Goal: Find specific page/section: Find specific page/section

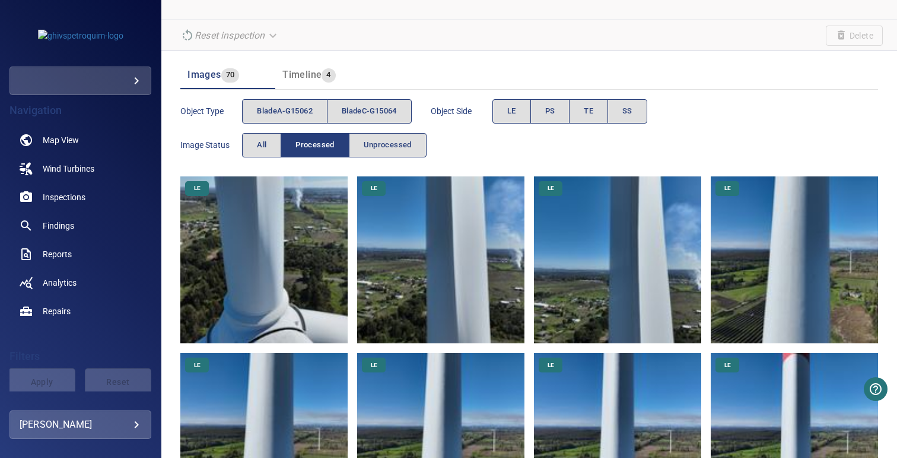
scroll to position [73, 0]
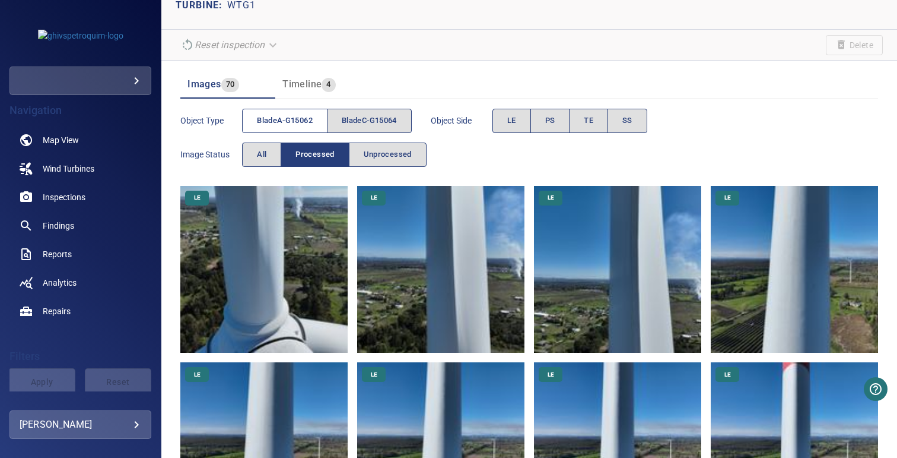
click at [297, 117] on span "bladeA-G15062" at bounding box center [285, 121] width 56 height 14
click at [358, 119] on span "bladeC-G15064" at bounding box center [369, 121] width 55 height 14
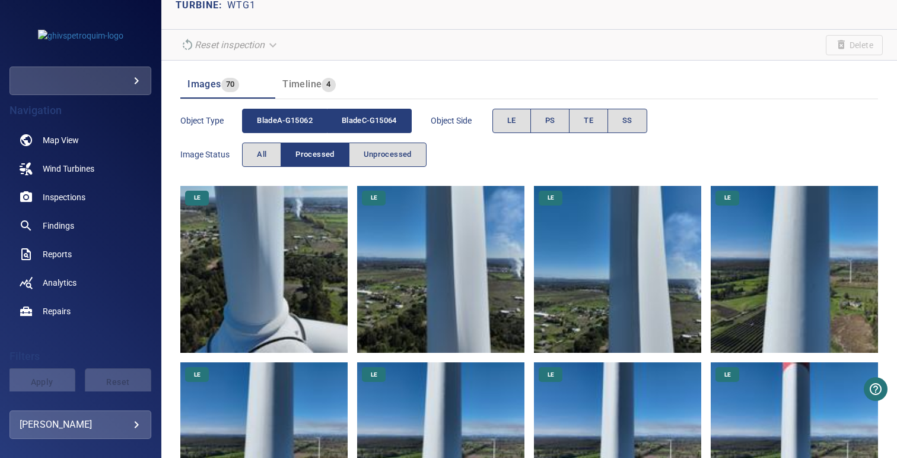
click at [292, 119] on span "bladeA-G15062" at bounding box center [285, 121] width 56 height 14
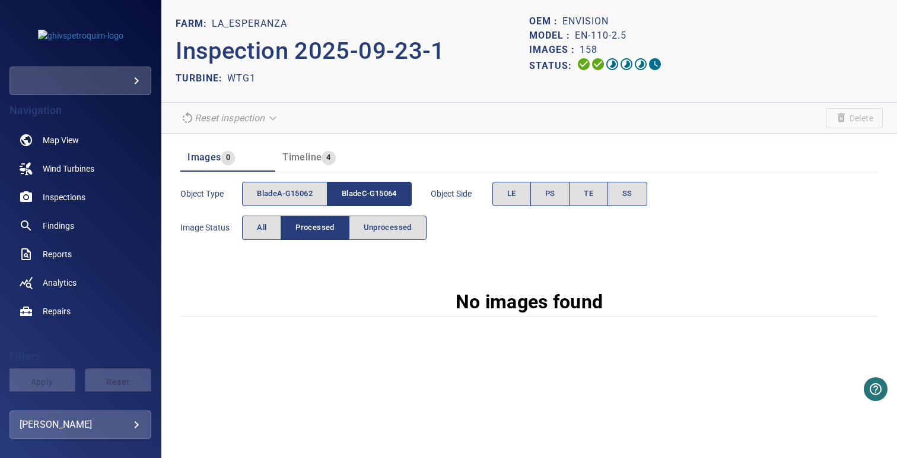
scroll to position [0, 0]
click at [317, 199] on button "bladeA-G15062" at bounding box center [284, 194] width 85 height 24
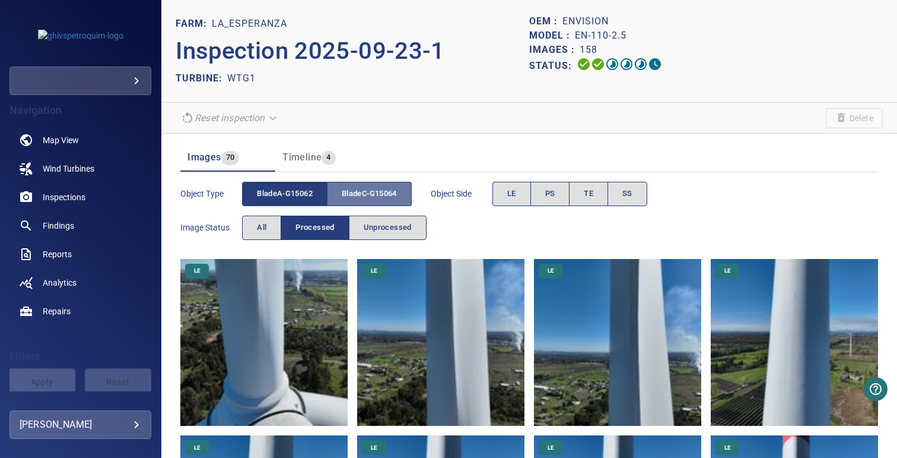
click at [382, 199] on span "bladeC-G15064" at bounding box center [369, 194] width 55 height 14
click at [360, 196] on span "bladeC-G15064" at bounding box center [369, 194] width 55 height 14
click at [305, 193] on span "bladeA-G15062" at bounding box center [285, 194] width 56 height 14
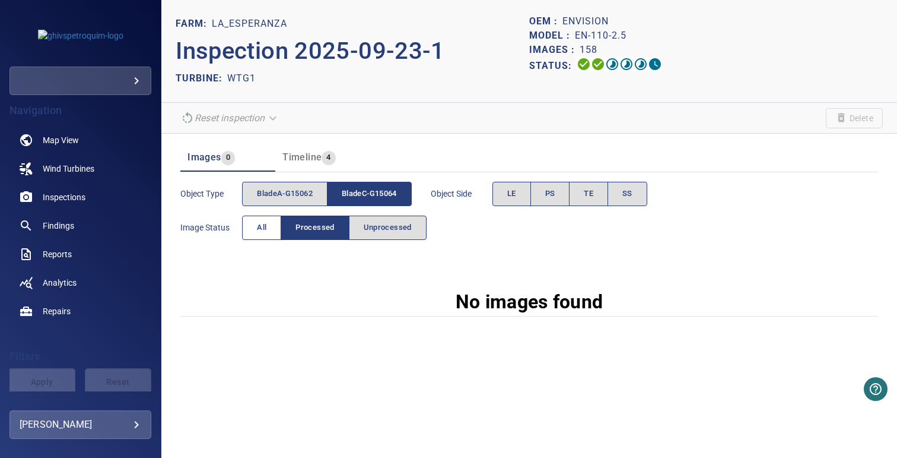
click at [271, 230] on button "All" at bounding box center [261, 227] width 39 height 24
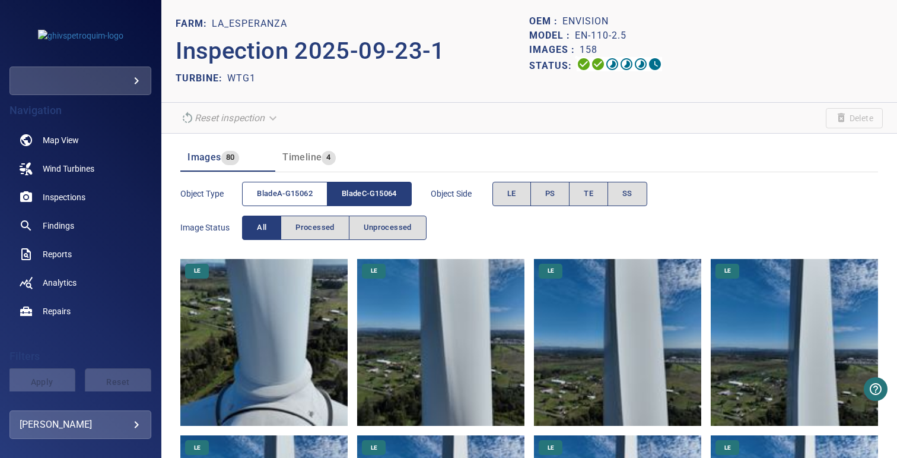
click at [296, 192] on span "bladeA-G15062" at bounding box center [285, 194] width 56 height 14
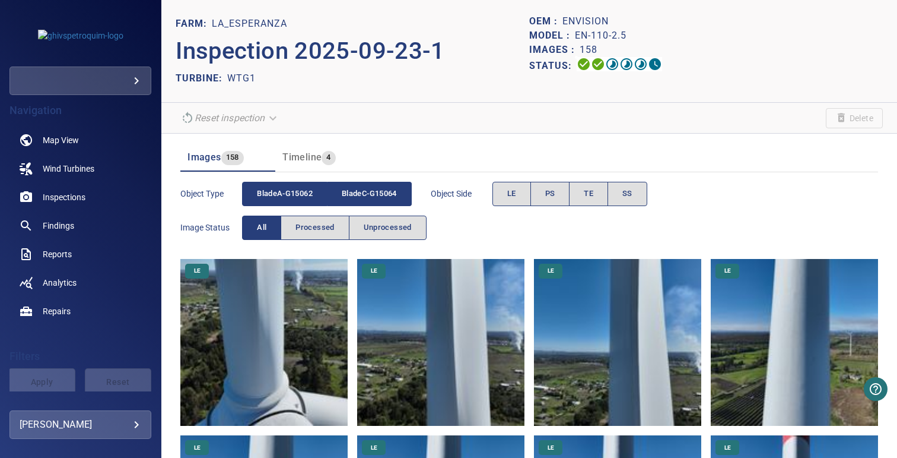
click at [366, 192] on span "bladeC-G15064" at bounding box center [369, 194] width 55 height 14
click at [372, 189] on span "bladeC-G15064" at bounding box center [369, 194] width 55 height 14
click at [288, 189] on span "bladeA-G15062" at bounding box center [285, 194] width 56 height 14
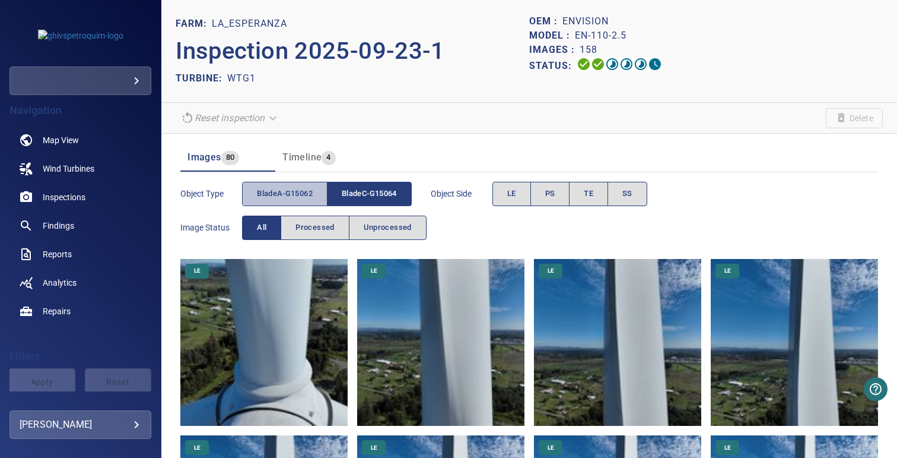
click at [296, 191] on span "bladeA-G15062" at bounding box center [285, 194] width 56 height 14
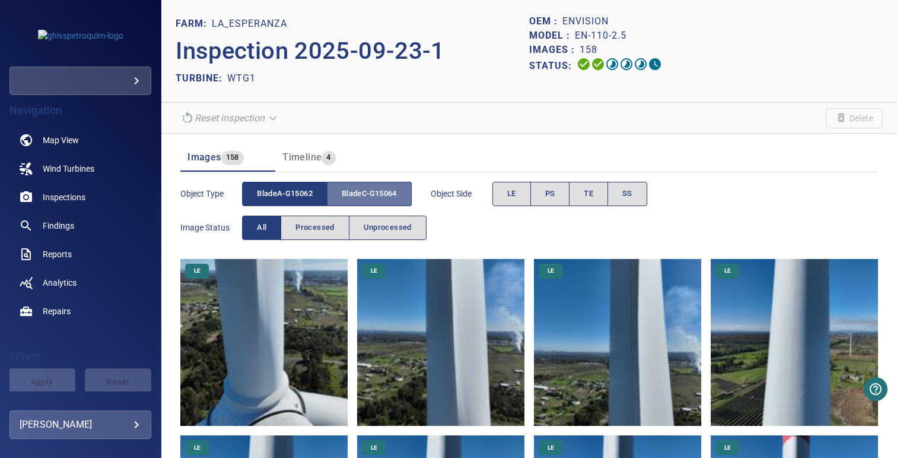
click at [388, 191] on span "bladeC-G15064" at bounding box center [369, 194] width 55 height 14
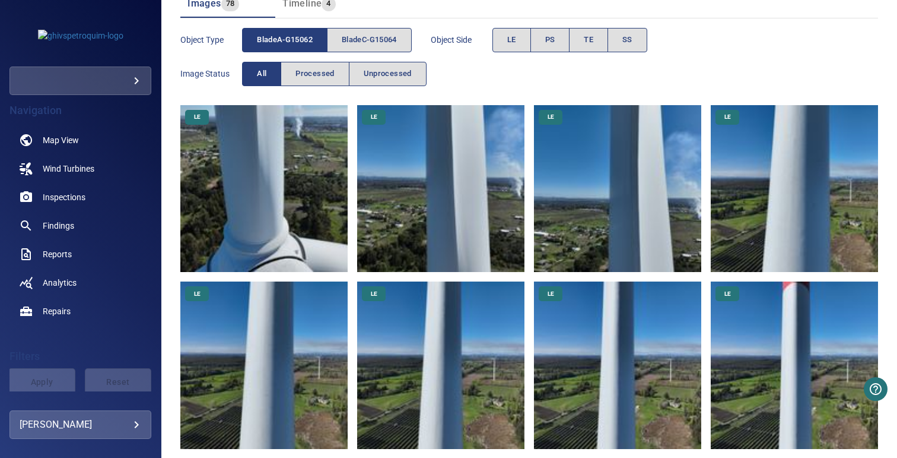
scroll to position [173, 0]
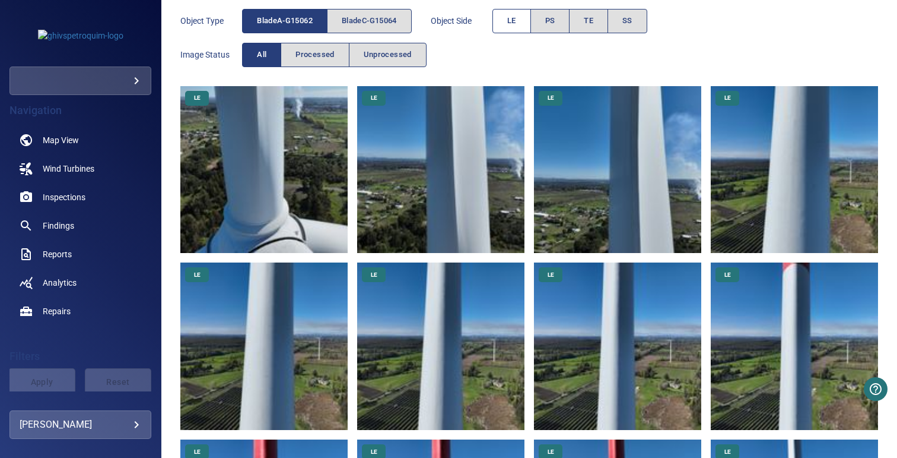
click at [509, 28] on button "LE" at bounding box center [512, 21] width 39 height 24
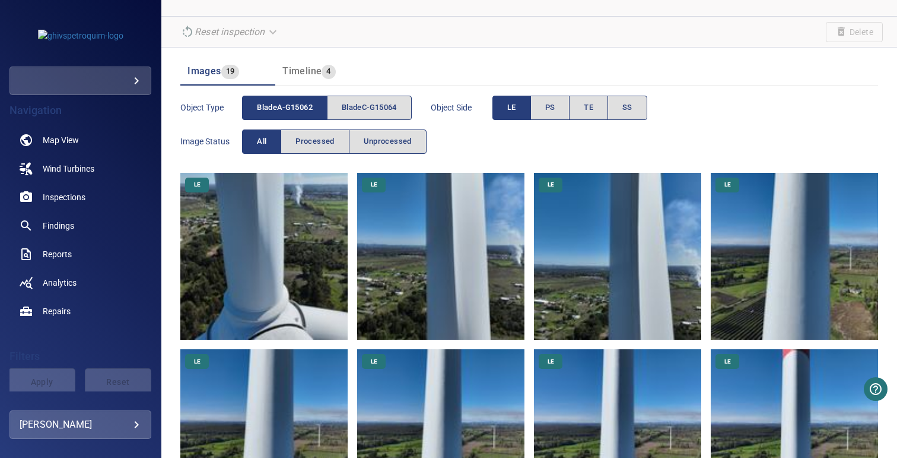
scroll to position [8, 0]
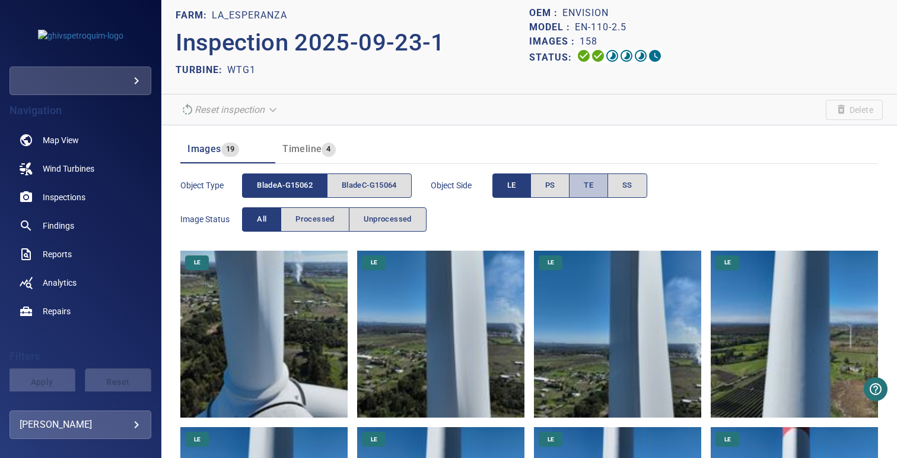
click at [593, 189] on span "TE" at bounding box center [588, 186] width 9 height 14
click at [523, 189] on button "LE" at bounding box center [512, 185] width 39 height 24
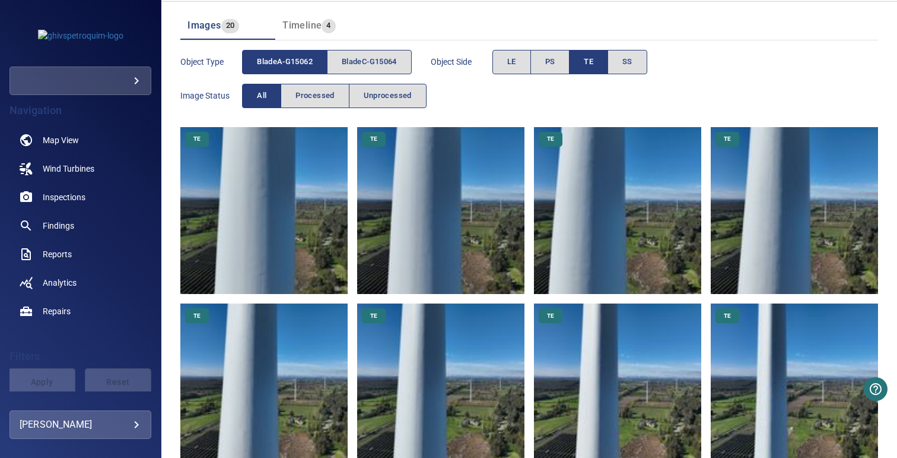
scroll to position [17, 0]
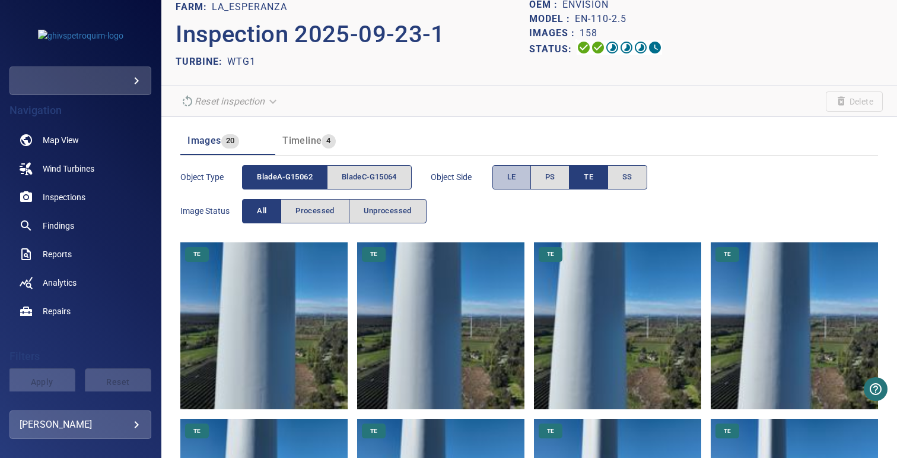
click at [522, 174] on button "LE" at bounding box center [512, 177] width 39 height 24
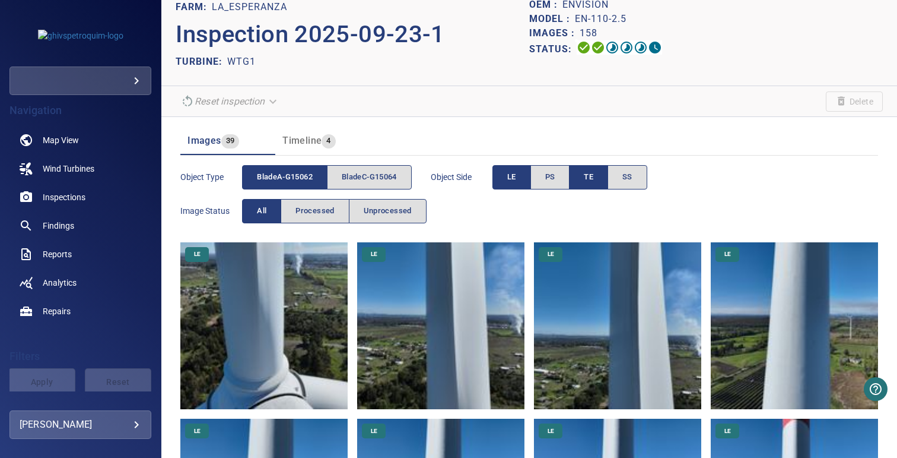
click at [581, 174] on button "TE" at bounding box center [588, 177] width 39 height 24
click at [358, 182] on span "bladeC-G15064" at bounding box center [369, 177] width 55 height 14
click at [268, 182] on span "bladeA-G15062" at bounding box center [285, 177] width 56 height 14
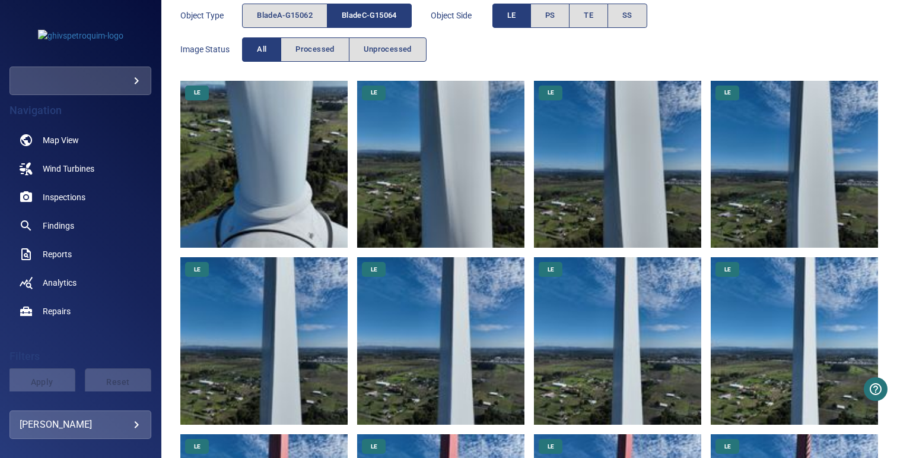
scroll to position [0, 0]
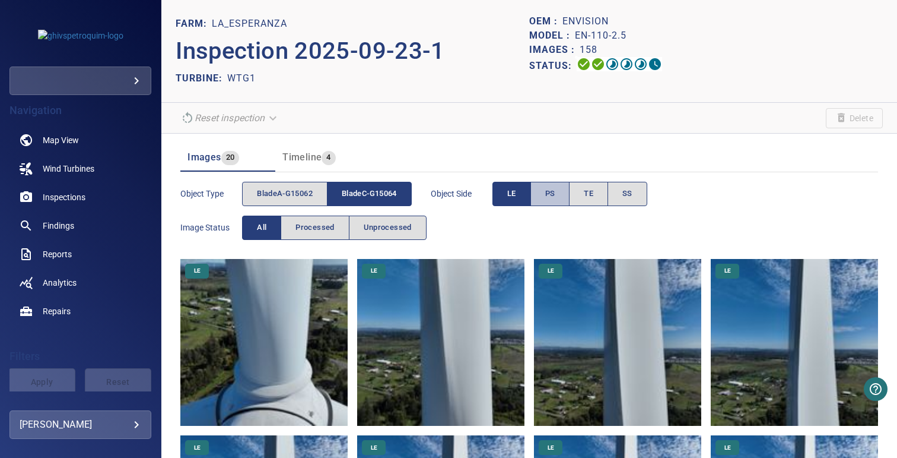
click at [545, 193] on button "PS" at bounding box center [551, 194] width 40 height 24
click at [516, 193] on span "LE" at bounding box center [511, 194] width 9 height 14
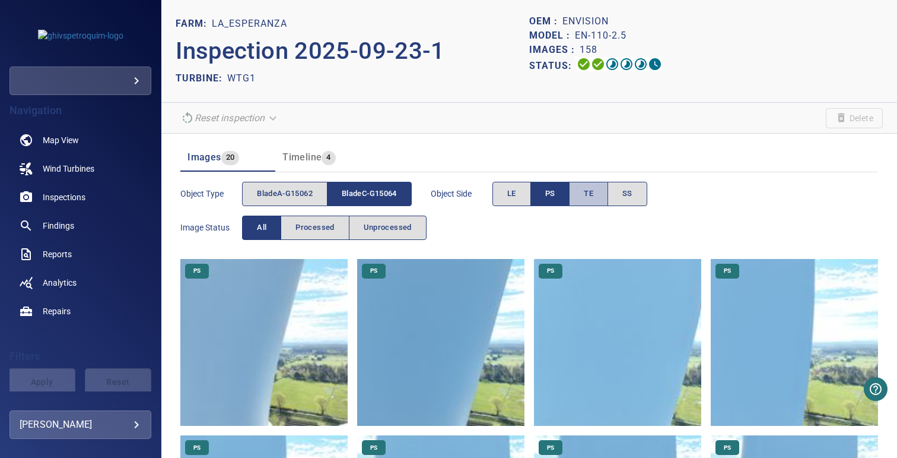
click at [593, 199] on span "TE" at bounding box center [588, 194] width 9 height 14
click at [551, 199] on span "PS" at bounding box center [550, 194] width 10 height 14
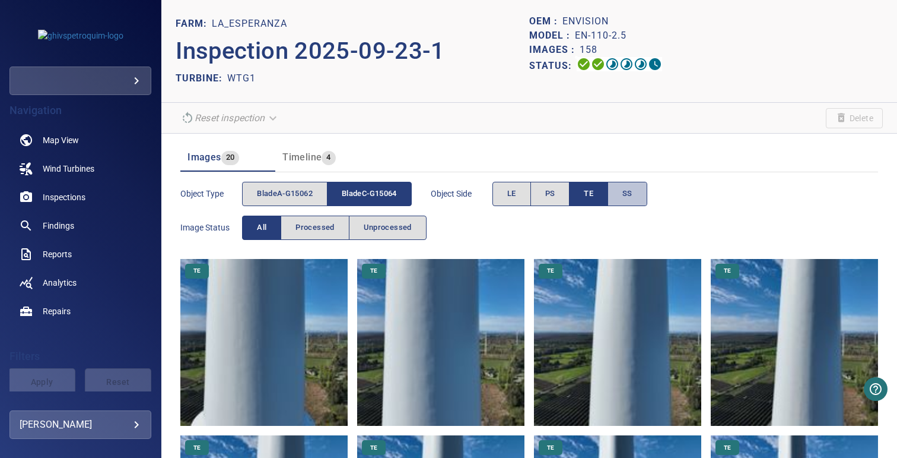
click at [633, 183] on button "SS" at bounding box center [628, 194] width 40 height 24
click at [602, 195] on button "TE" at bounding box center [588, 194] width 39 height 24
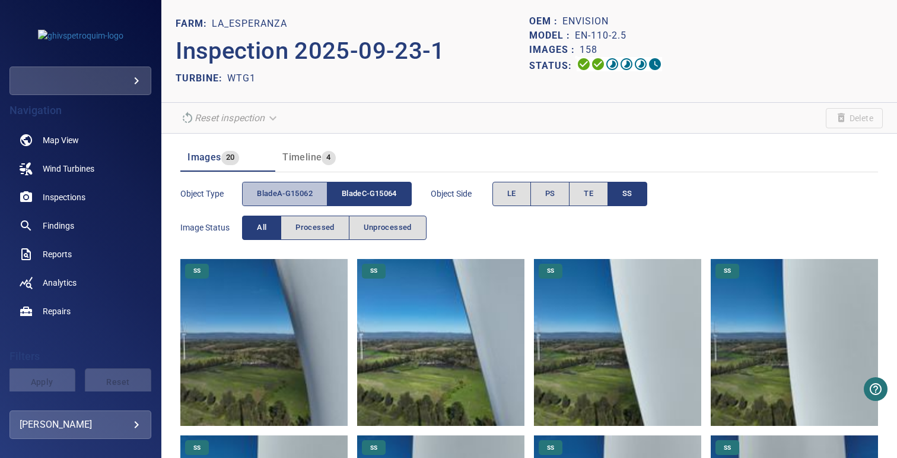
click at [273, 196] on span "bladeA-G15062" at bounding box center [285, 194] width 56 height 14
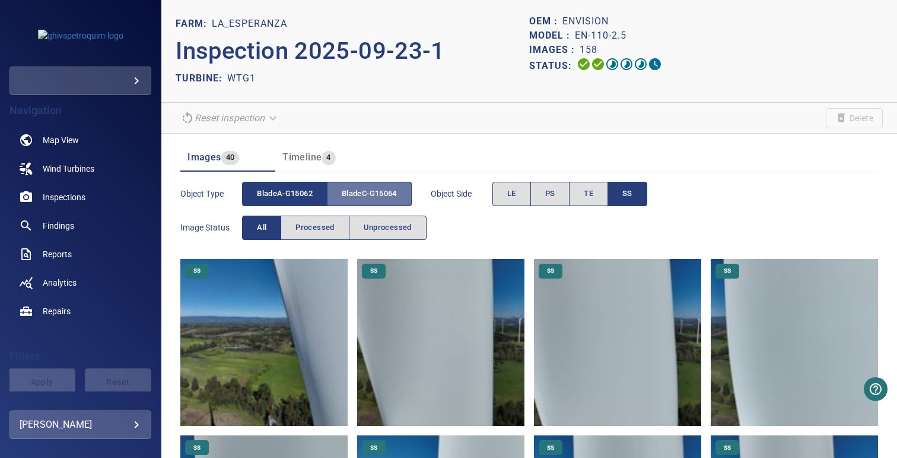
click at [380, 196] on span "bladeC-G15064" at bounding box center [369, 194] width 55 height 14
click at [623, 188] on button "SS" at bounding box center [628, 194] width 40 height 24
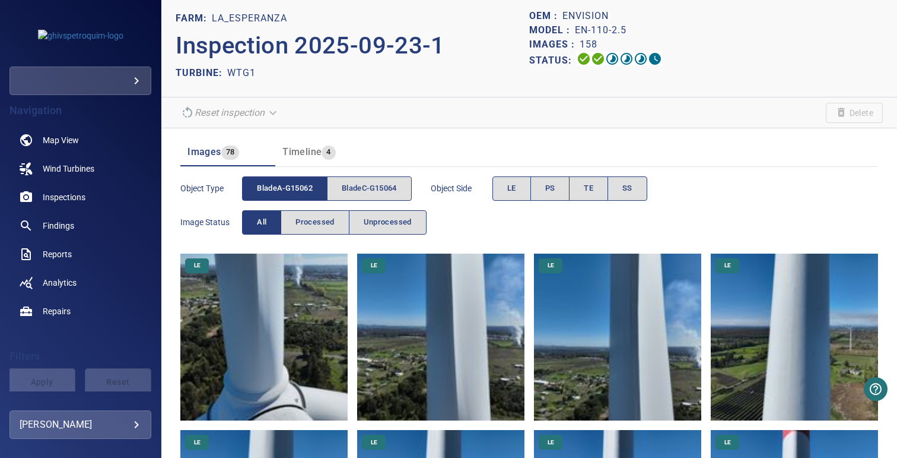
scroll to position [1, 0]
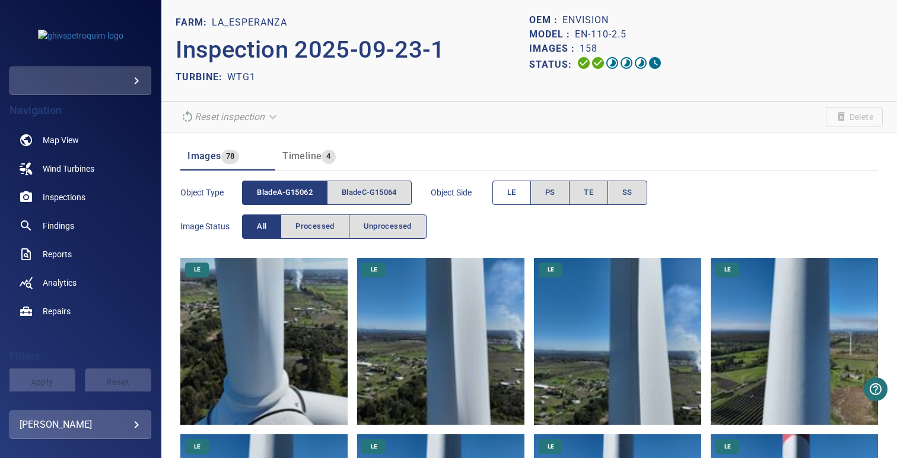
click at [511, 193] on span "LE" at bounding box center [511, 193] width 9 height 14
click at [555, 191] on span "PS" at bounding box center [550, 193] width 10 height 14
click at [511, 191] on span "LE" at bounding box center [511, 193] width 9 height 14
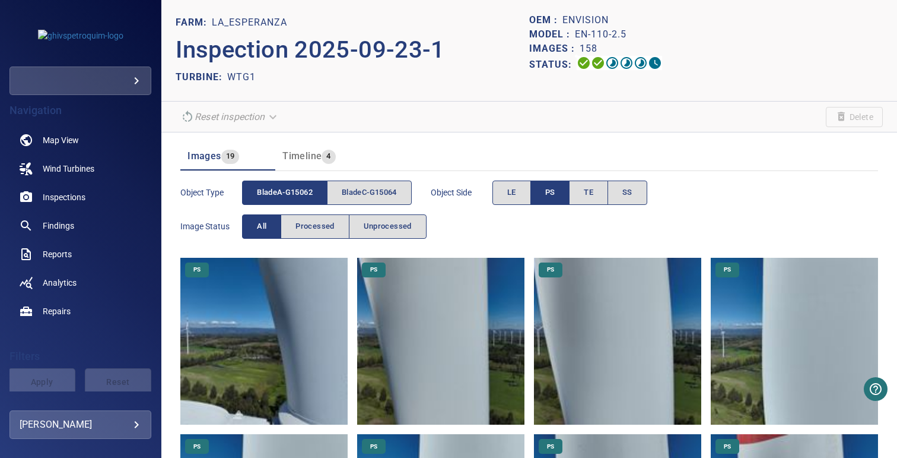
click at [551, 192] on span "PS" at bounding box center [550, 193] width 10 height 14
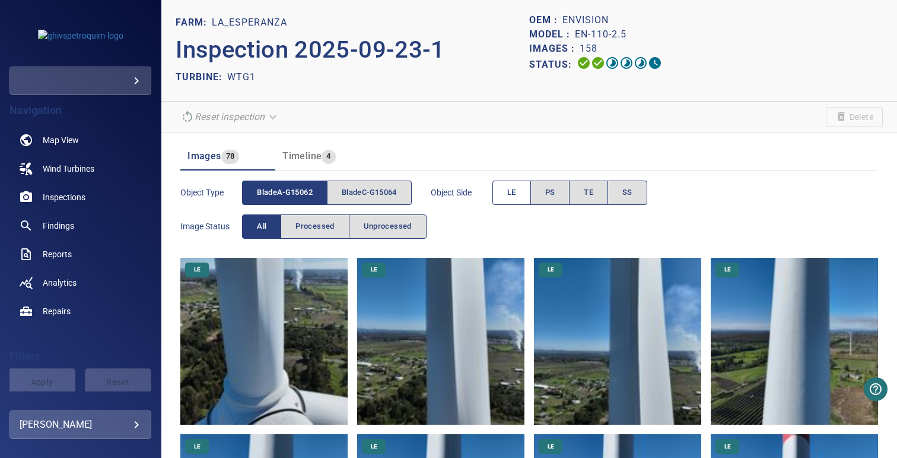
click at [520, 192] on button "LE" at bounding box center [512, 192] width 39 height 24
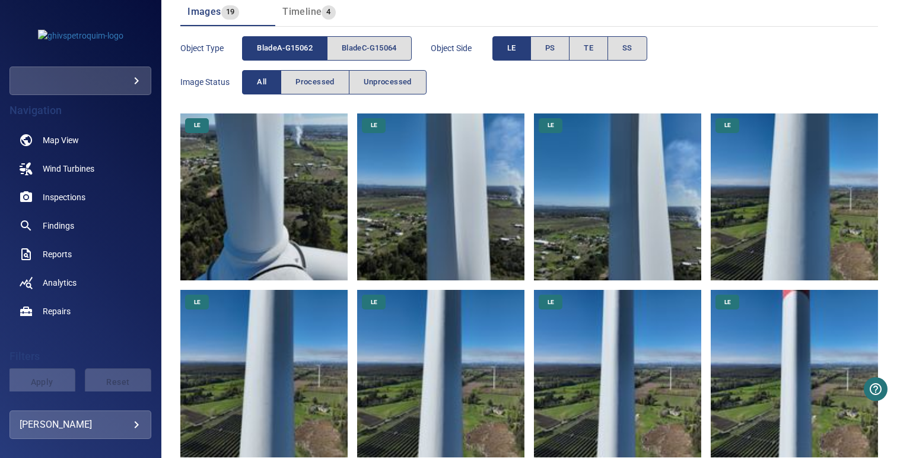
scroll to position [131, 0]
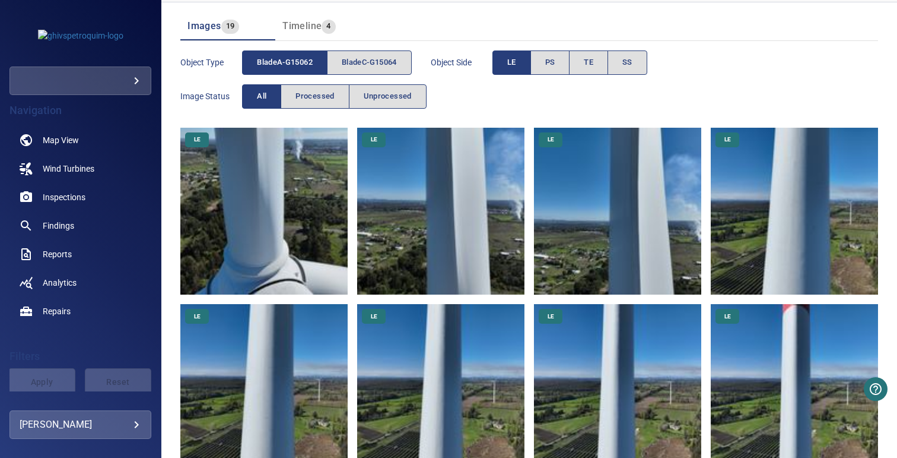
click at [645, 190] on img at bounding box center [617, 211] width 167 height 167
click at [766, 192] on img at bounding box center [794, 211] width 167 height 167
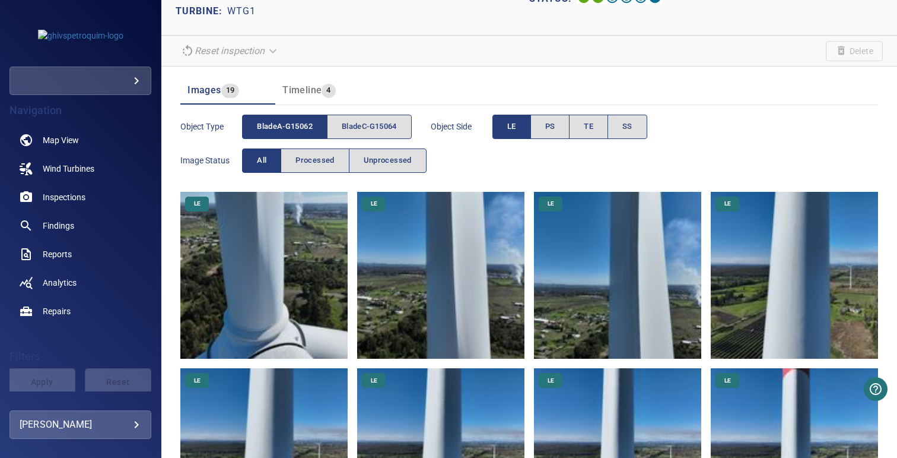
scroll to position [0, 0]
